Goal: Task Accomplishment & Management: Manage account settings

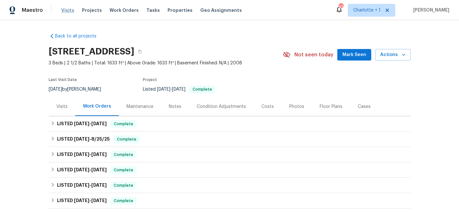
drag, startPoint x: 0, startPoint y: 0, endPoint x: 64, endPoint y: 9, distance: 64.8
click at [64, 9] on span "Visits" at bounding box center [67, 10] width 13 height 6
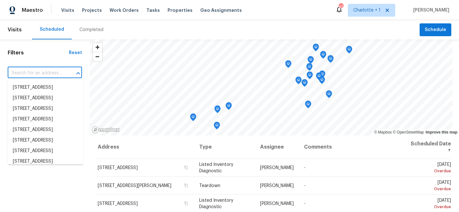
click at [38, 74] on input "text" at bounding box center [36, 73] width 56 height 10
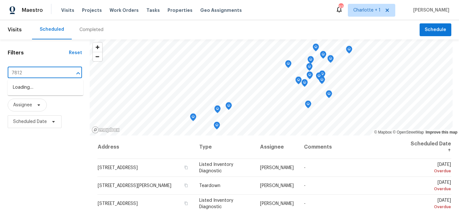
type input "7812 o"
click at [48, 88] on li "[STREET_ADDRESS]" at bounding box center [46, 87] width 76 height 11
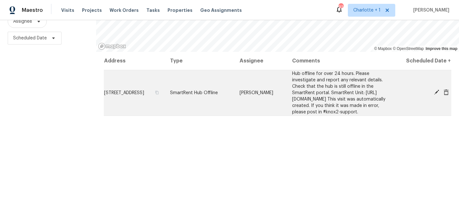
scroll to position [93, 0]
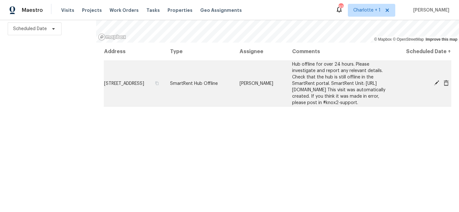
click at [436, 86] on icon at bounding box center [436, 82] width 5 height 5
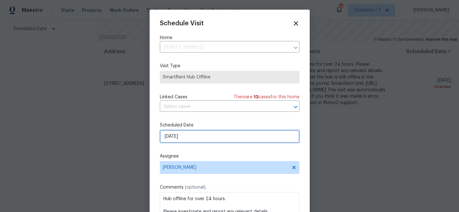
click at [209, 137] on input "[DATE]" at bounding box center [230, 136] width 140 height 13
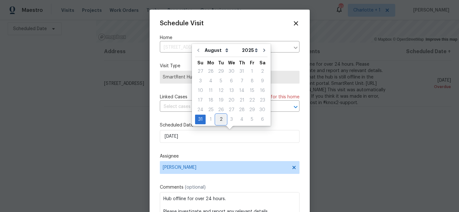
click at [222, 118] on div "2" at bounding box center [221, 119] width 10 height 9
type input "[DATE]"
select select "8"
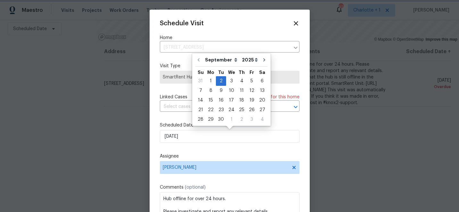
click at [226, 144] on div "Schedule Visit Home [STREET_ADDRESS] ​ Visit Type SmartRent Hub Offline Linked …" at bounding box center [230, 127] width 140 height 215
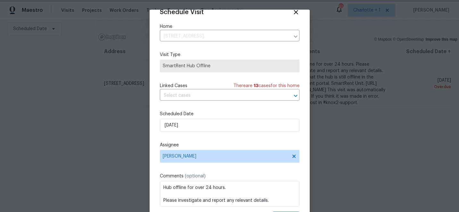
scroll to position [31, 0]
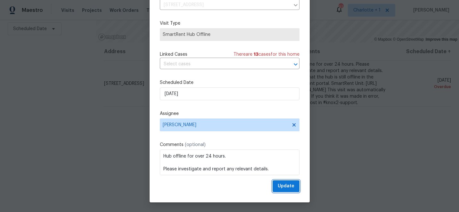
click at [282, 183] on span "Update" at bounding box center [286, 186] width 17 height 8
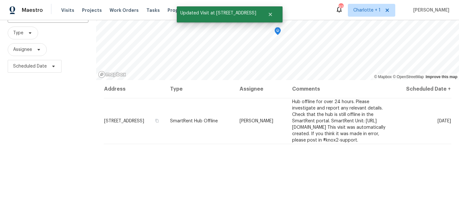
scroll to position [0, 0]
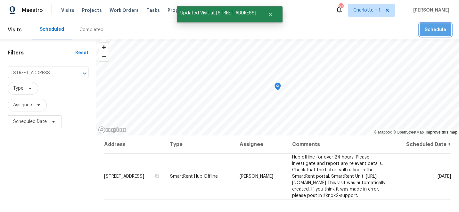
click at [436, 30] on span "Schedule" at bounding box center [435, 30] width 21 height 8
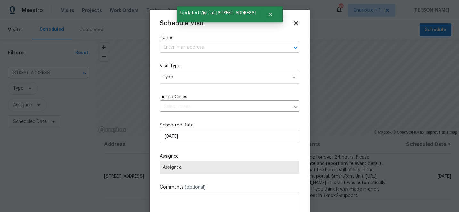
click at [186, 47] on input "text" at bounding box center [221, 48] width 122 height 10
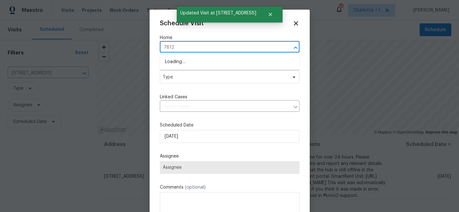
type input "7812 o"
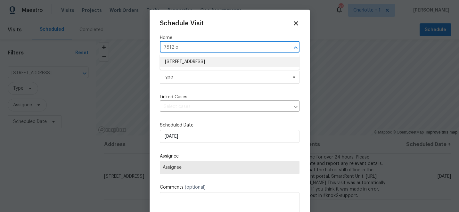
click at [196, 58] on li "[STREET_ADDRESS]" at bounding box center [230, 62] width 140 height 11
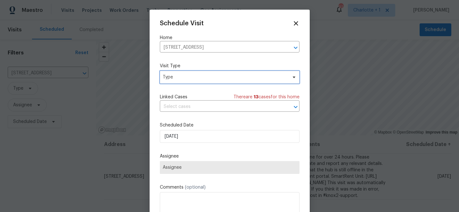
click at [197, 75] on span "Type" at bounding box center [225, 77] width 125 height 6
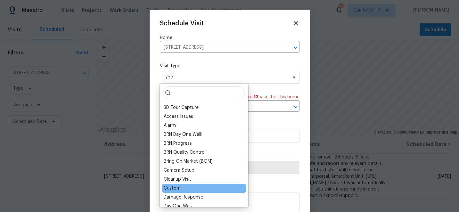
click at [176, 185] on div "Custom" at bounding box center [172, 188] width 17 height 6
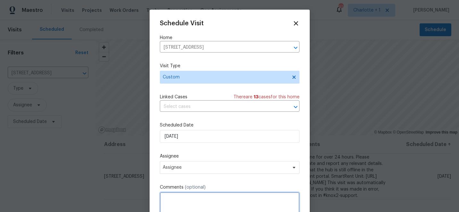
click at [176, 204] on textarea at bounding box center [230, 205] width 140 height 26
paste textarea "The kitchen has a previous ceiling leak and the tiles need to be repaired. They…"
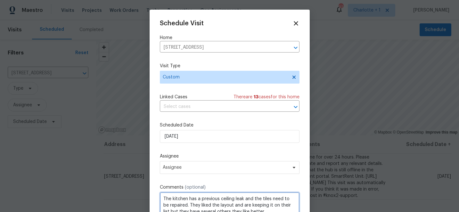
scroll to position [2, 0]
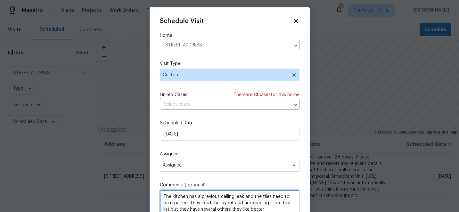
type textarea "The kitchen has a previous ceiling leak and the tiles need to be repaired. They…"
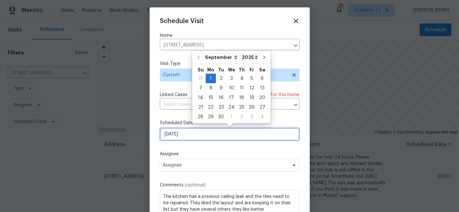
click at [199, 136] on input "[DATE]" at bounding box center [230, 134] width 140 height 13
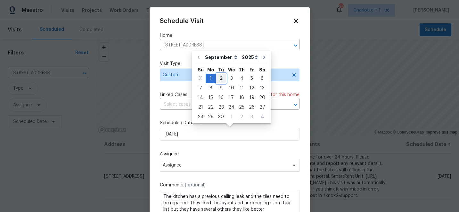
click at [219, 81] on div "2" at bounding box center [221, 78] width 10 height 9
type input "[DATE]"
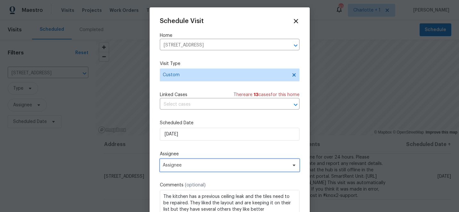
click at [191, 168] on span "Assignee" at bounding box center [226, 165] width 126 height 5
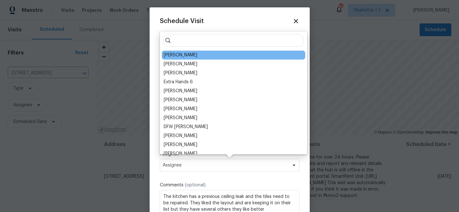
click at [180, 55] on div "[PERSON_NAME]" at bounding box center [181, 55] width 34 height 6
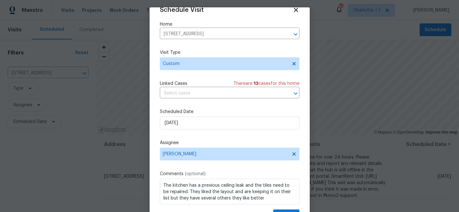
scroll to position [31, 0]
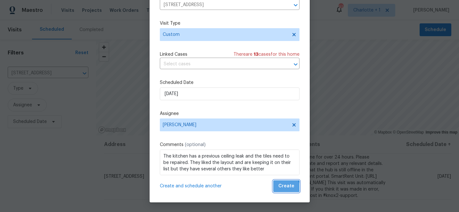
click at [287, 187] on span "Create" at bounding box center [287, 186] width 16 height 8
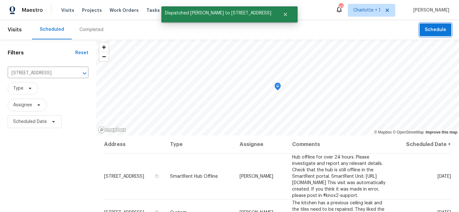
scroll to position [0, 0]
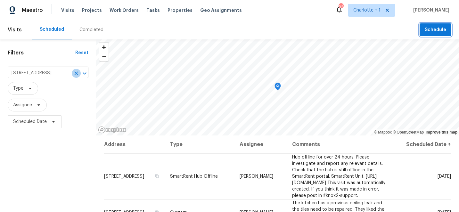
click at [76, 73] on icon "Clear" at bounding box center [76, 73] width 6 height 6
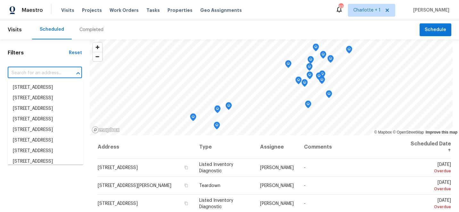
click at [47, 71] on input "text" at bounding box center [36, 73] width 56 height 10
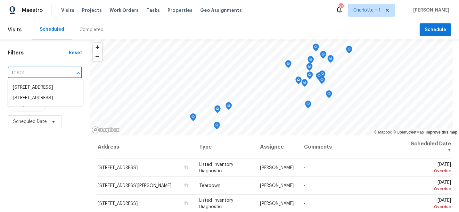
type input "10901 t"
click at [60, 90] on li "[STREET_ADDRESS]" at bounding box center [46, 87] width 76 height 11
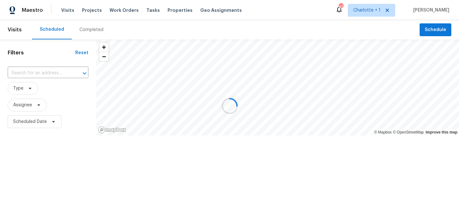
type input "[STREET_ADDRESS]"
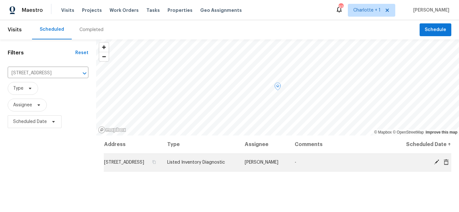
click at [436, 165] on icon at bounding box center [437, 162] width 6 height 6
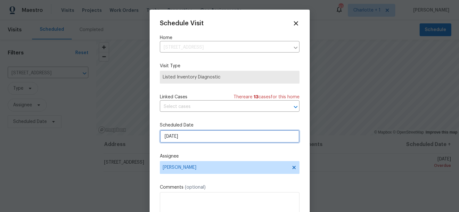
click at [200, 135] on input "[DATE]" at bounding box center [230, 136] width 140 height 13
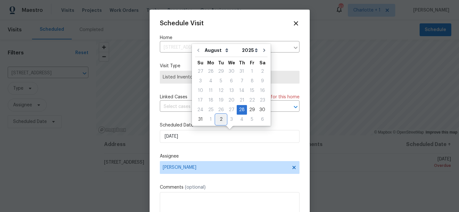
click at [220, 121] on div "2" at bounding box center [221, 119] width 10 height 9
type input "[DATE]"
select select "8"
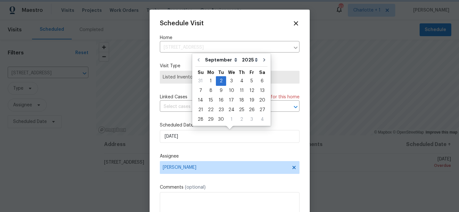
click at [181, 59] on div "Schedule Visit Home [STREET_ADDRESS] ​ Visit Type Listed Inventory Diagnostic L…" at bounding box center [230, 127] width 140 height 215
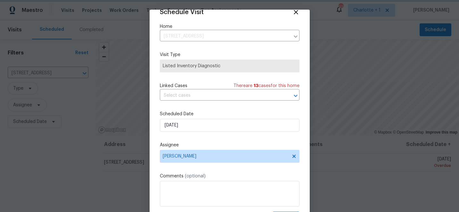
scroll to position [31, 0]
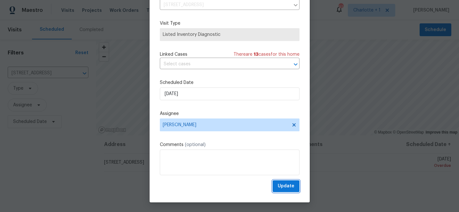
click at [292, 187] on span "Update" at bounding box center [286, 186] width 17 height 8
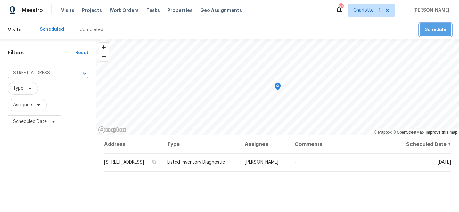
click at [434, 32] on span "Schedule" at bounding box center [435, 30] width 21 height 8
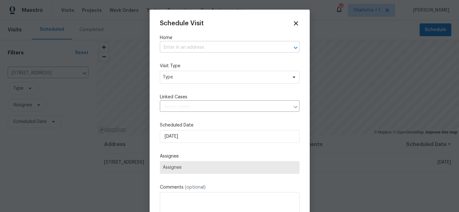
click at [211, 47] on input "text" at bounding box center [221, 48] width 122 height 10
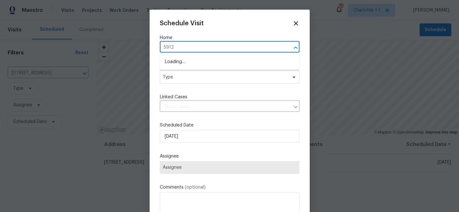
type input "5912 l"
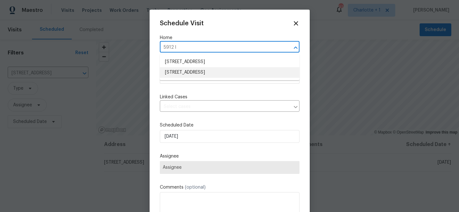
click at [227, 74] on li "[STREET_ADDRESS]" at bounding box center [230, 72] width 140 height 11
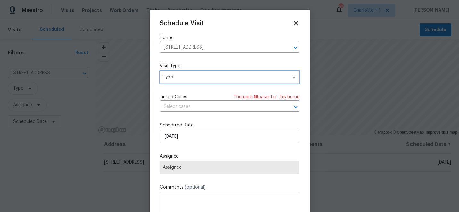
click at [211, 81] on span "Type" at bounding box center [230, 77] width 140 height 13
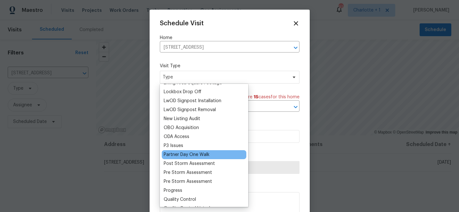
scroll to position [331, 0]
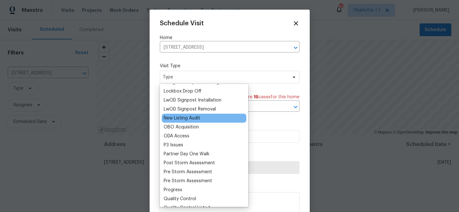
click at [196, 119] on div "New Listing Audit" at bounding box center [182, 118] width 37 height 6
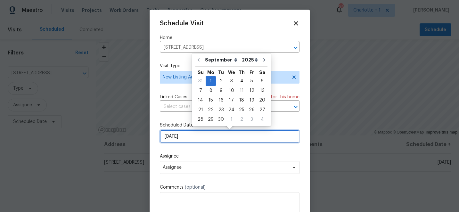
click at [196, 139] on input "[DATE]" at bounding box center [230, 136] width 140 height 13
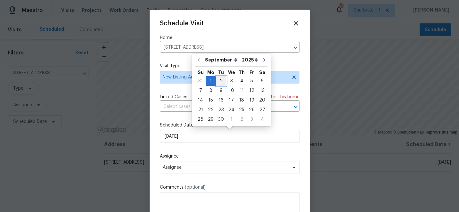
click at [222, 82] on div "2" at bounding box center [221, 81] width 10 height 9
type input "[DATE]"
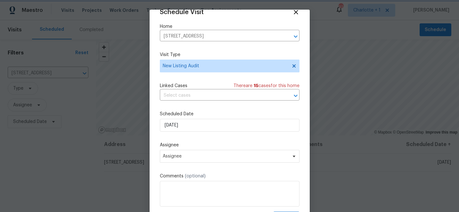
scroll to position [31, 0]
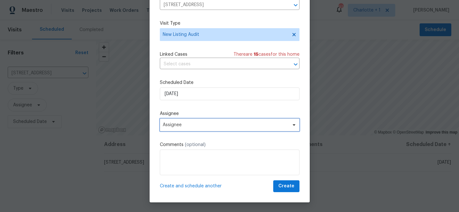
click at [221, 127] on span "Assignee" at bounding box center [226, 124] width 126 height 5
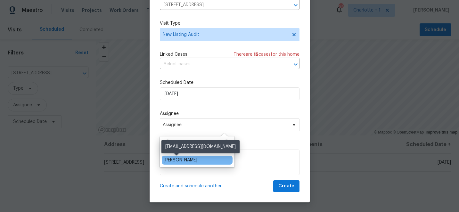
type input "chip"
click at [184, 160] on div "[PERSON_NAME]" at bounding box center [181, 160] width 34 height 6
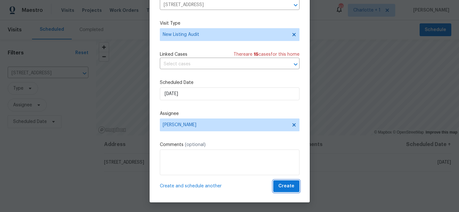
click at [285, 185] on span "Create" at bounding box center [287, 186] width 16 height 8
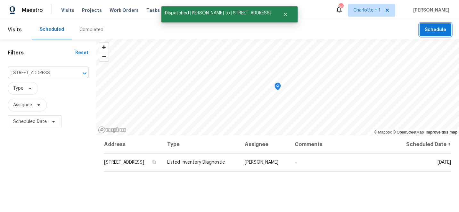
scroll to position [0, 0]
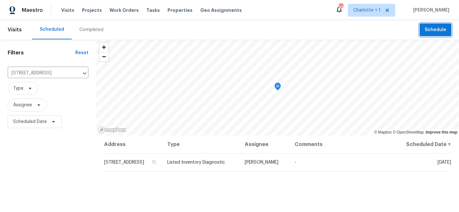
click at [435, 32] on span "Schedule" at bounding box center [435, 30] width 21 height 8
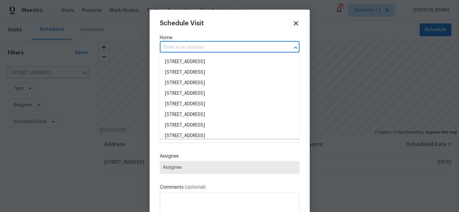
click at [192, 45] on input "text" at bounding box center [221, 48] width 122 height 10
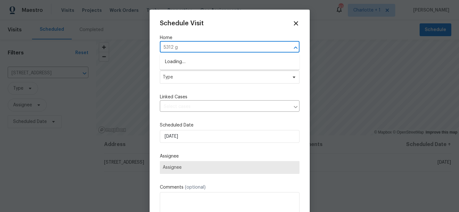
type input "5312 gr"
click at [199, 62] on li "[STREET_ADDRESS]" at bounding box center [230, 62] width 140 height 11
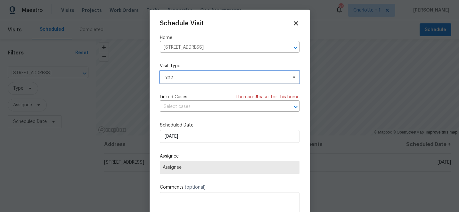
click at [197, 77] on span "Type" at bounding box center [225, 77] width 125 height 6
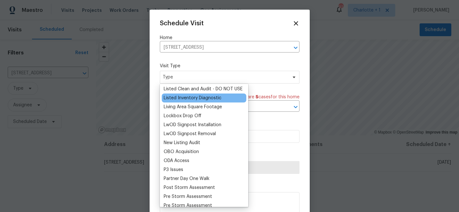
scroll to position [308, 0]
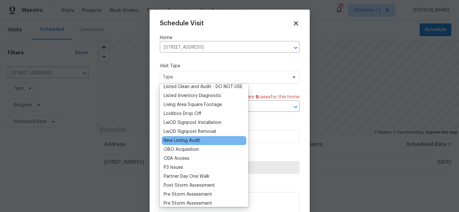
click at [189, 141] on div "New Listing Audit" at bounding box center [182, 141] width 37 height 6
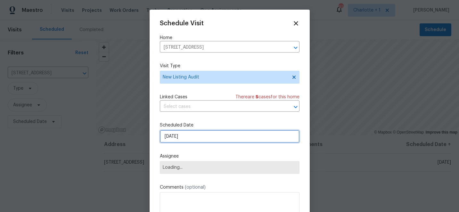
click at [190, 140] on input "[DATE]" at bounding box center [230, 136] width 140 height 13
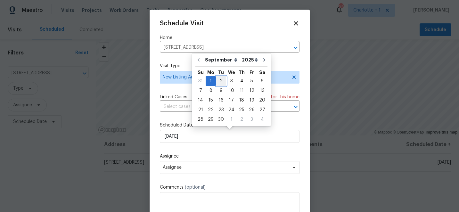
click at [220, 79] on div "2" at bounding box center [221, 81] width 10 height 9
type input "[DATE]"
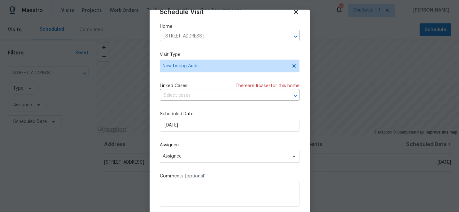
scroll to position [31, 0]
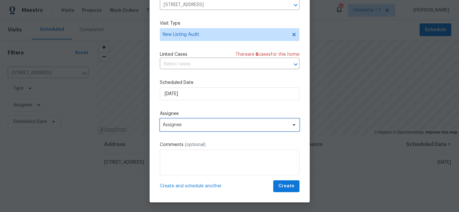
click at [213, 127] on span "Assignee" at bounding box center [226, 124] width 126 height 5
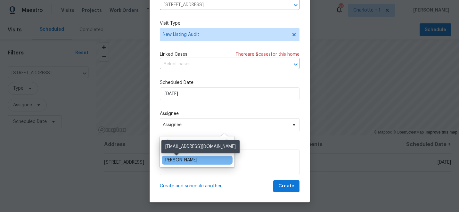
type input "chip"
click at [182, 159] on div "[PERSON_NAME]" at bounding box center [181, 160] width 34 height 6
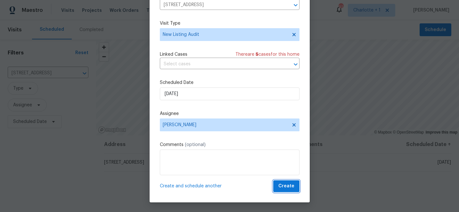
click at [286, 183] on span "Create" at bounding box center [287, 186] width 16 height 8
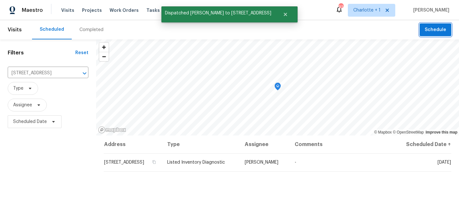
scroll to position [0, 0]
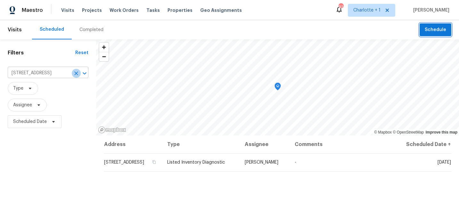
click at [77, 72] on icon "Clear" at bounding box center [76, 74] width 4 height 4
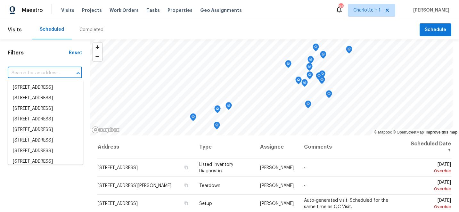
click at [37, 73] on input "text" at bounding box center [36, 73] width 56 height 10
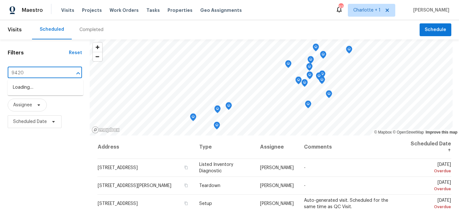
type input "9420 m"
click at [41, 110] on li "[STREET_ADDRESS][PERSON_NAME]" at bounding box center [46, 101] width 76 height 17
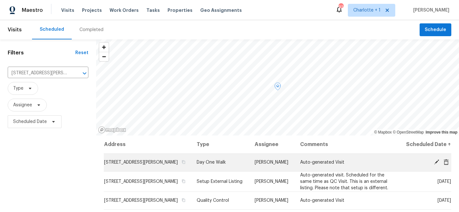
click at [436, 165] on icon at bounding box center [436, 162] width 5 height 5
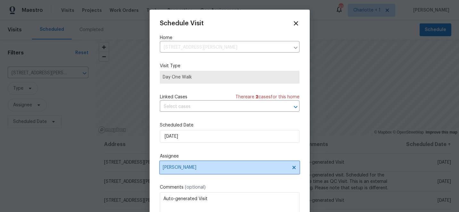
click at [215, 170] on span "[PERSON_NAME]" at bounding box center [226, 167] width 126 height 5
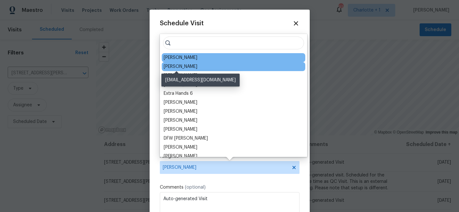
click at [176, 65] on div "[PERSON_NAME]" at bounding box center [181, 66] width 34 height 6
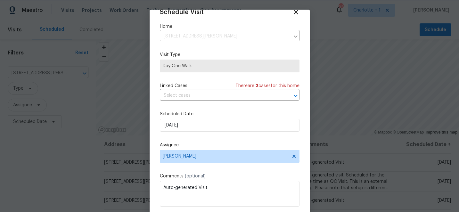
scroll to position [31, 0]
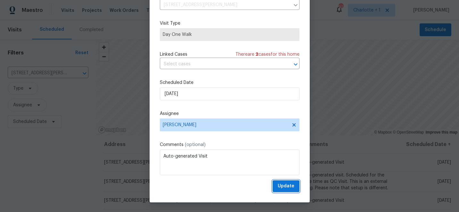
click at [282, 184] on span "Update" at bounding box center [286, 186] width 17 height 8
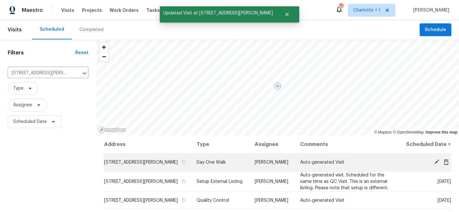
click at [435, 164] on icon at bounding box center [436, 162] width 5 height 5
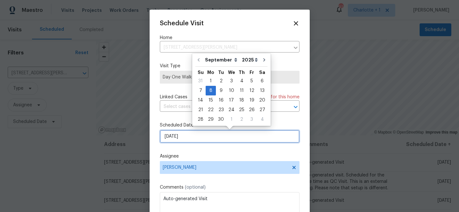
click at [211, 141] on input "[DATE]" at bounding box center [230, 136] width 140 height 13
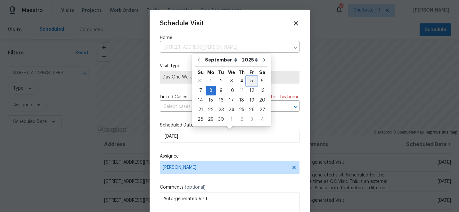
click at [250, 81] on div "5" at bounding box center [252, 81] width 10 height 9
type input "[DATE]"
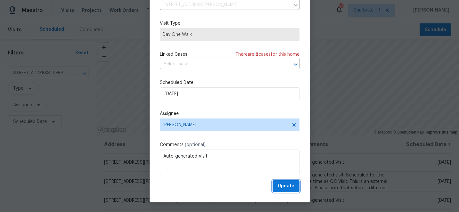
click at [286, 189] on span "Update" at bounding box center [286, 186] width 17 height 8
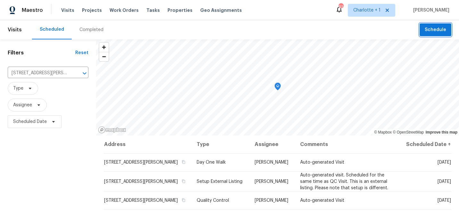
click at [439, 30] on span "Schedule" at bounding box center [435, 30] width 21 height 8
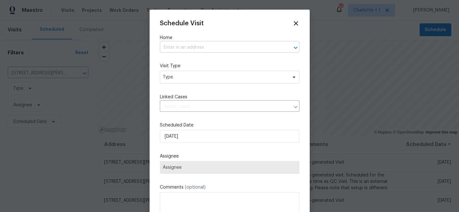
click at [194, 49] on input "text" at bounding box center [221, 48] width 122 height 10
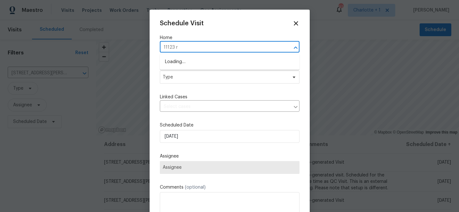
type input "11123 ri"
click at [203, 63] on li "[STREET_ADDRESS]" at bounding box center [230, 62] width 140 height 11
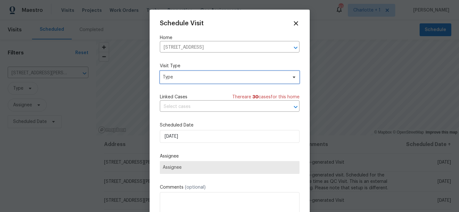
click at [195, 79] on span "Type" at bounding box center [225, 77] width 125 height 6
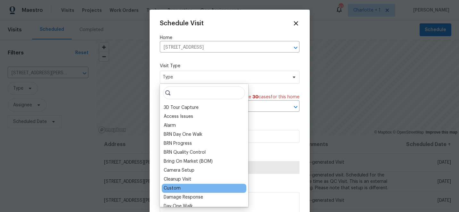
click at [173, 188] on div "Custom" at bounding box center [172, 188] width 17 height 6
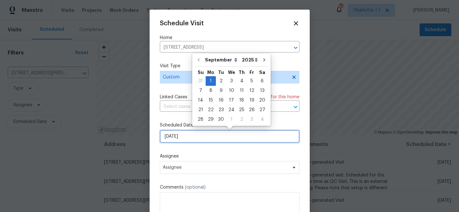
click at [201, 138] on input "[DATE]" at bounding box center [230, 136] width 140 height 13
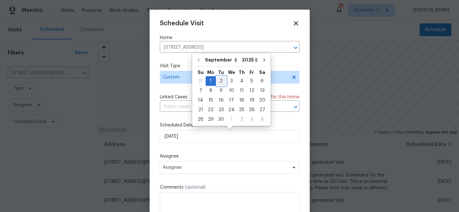
click at [222, 82] on div "2" at bounding box center [221, 81] width 10 height 9
type input "[DATE]"
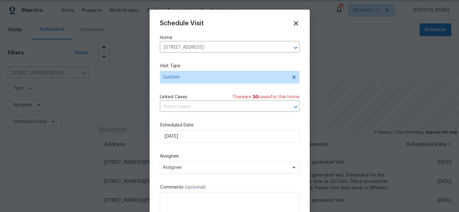
scroll to position [12, 0]
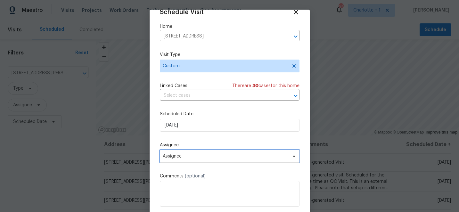
click at [201, 160] on span "Assignee" at bounding box center [230, 156] width 140 height 13
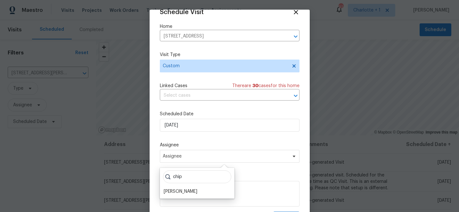
type input "chip"
click at [228, 142] on label "Assignee" at bounding box center [230, 145] width 140 height 6
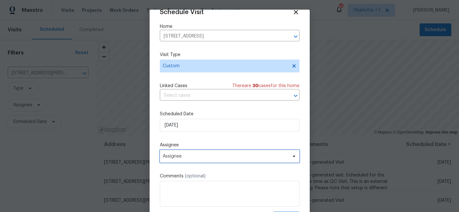
click at [207, 158] on span "Assignee" at bounding box center [226, 156] width 126 height 5
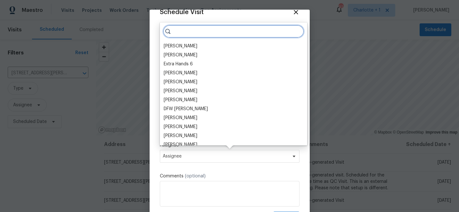
click at [194, 35] on input "search" at bounding box center [233, 31] width 141 height 13
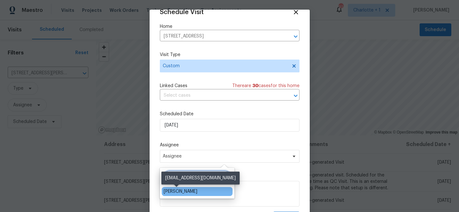
type input "chip"
click at [176, 193] on div "[PERSON_NAME]" at bounding box center [181, 192] width 34 height 6
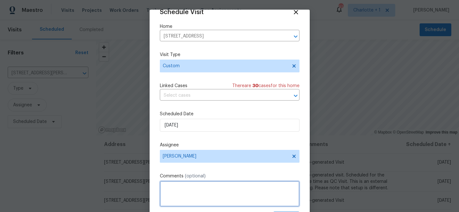
click at [187, 194] on textarea at bounding box center [230, 194] width 140 height 26
click at [171, 190] on textarea "p/u sign" at bounding box center [230, 194] width 140 height 26
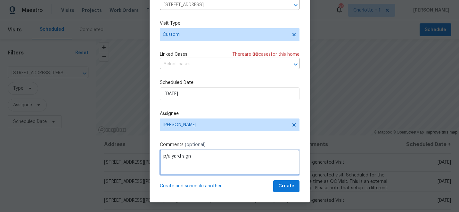
type textarea "p/u yard sign"
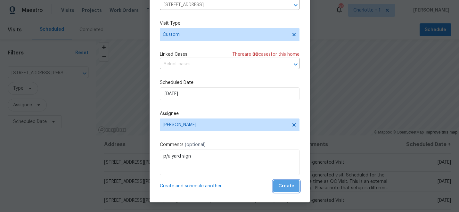
click at [290, 186] on span "Create" at bounding box center [287, 186] width 16 height 8
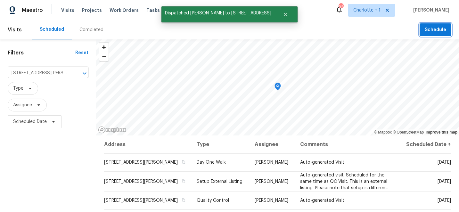
scroll to position [0, 0]
